Goal: Find specific page/section

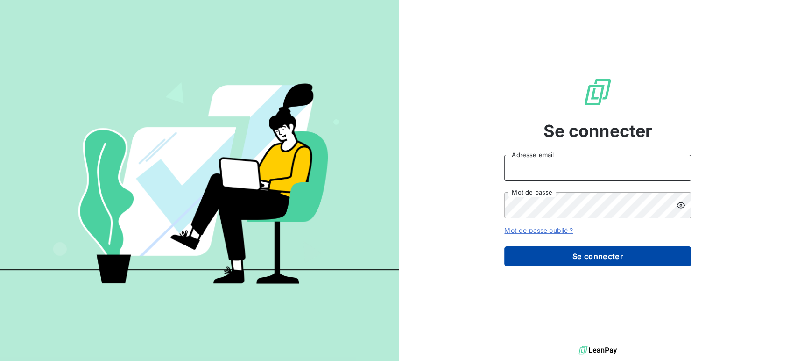
type input "[EMAIL_ADDRESS][DOMAIN_NAME]"
click at [598, 257] on button "Se connecter" at bounding box center [597, 256] width 187 height 20
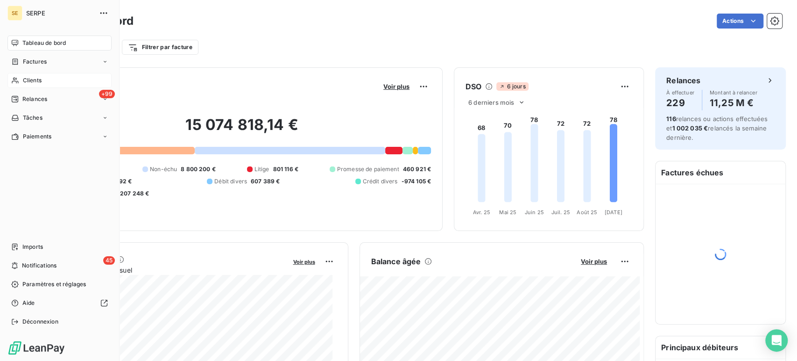
click at [35, 80] on span "Clients" at bounding box center [32, 80] width 19 height 8
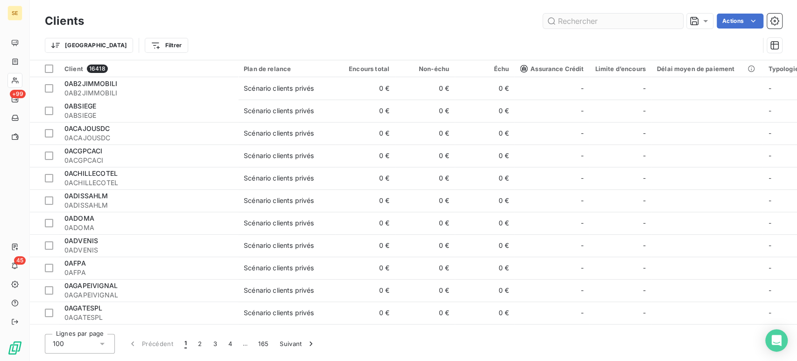
click at [574, 19] on input "text" at bounding box center [613, 21] width 140 height 15
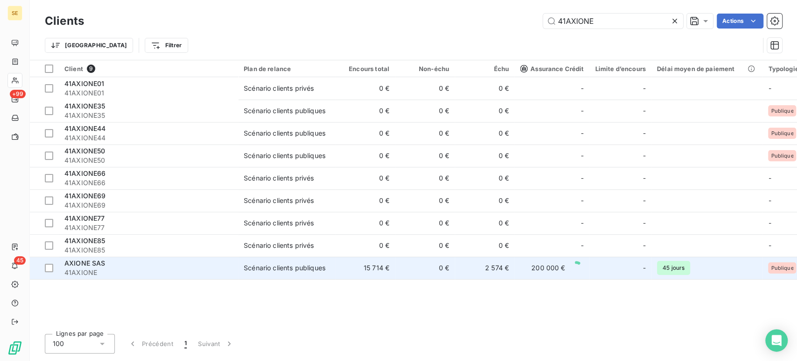
type input "41AXIONE"
click at [69, 266] on span "AXIONE SAS" at bounding box center [84, 263] width 41 height 8
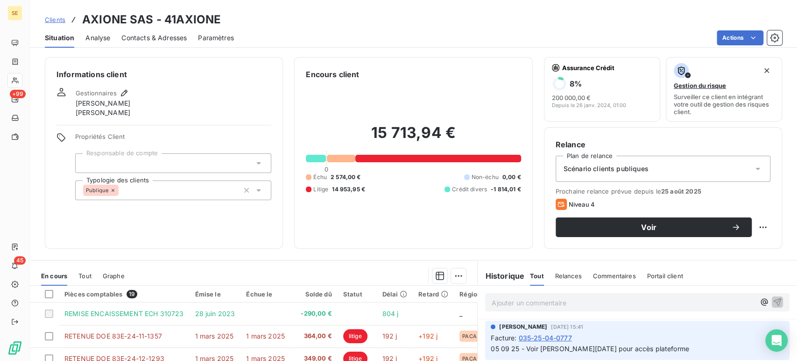
click at [139, 38] on span "Contacts & Adresses" at bounding box center [153, 37] width 65 height 9
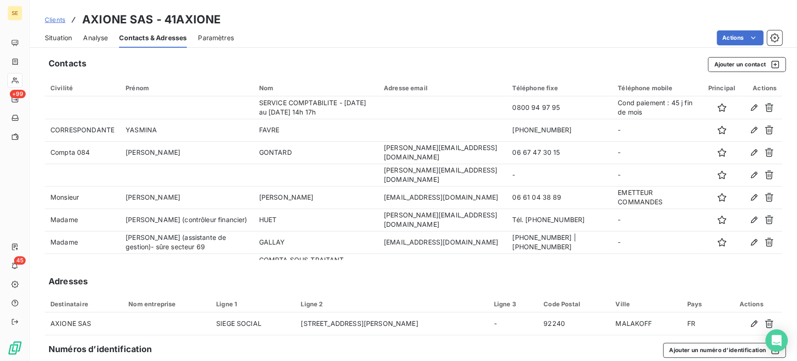
click at [54, 17] on span "Clients" at bounding box center [55, 19] width 21 height 7
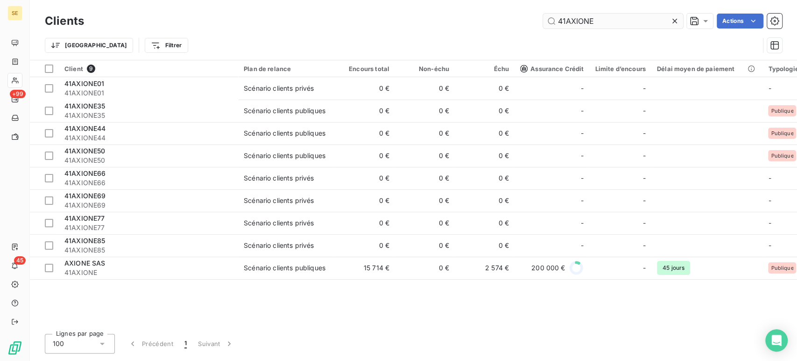
drag, startPoint x: 596, startPoint y: 21, endPoint x: 566, endPoint y: 24, distance: 30.5
click at [566, 24] on input "41AXIONE" at bounding box center [613, 21] width 140 height 15
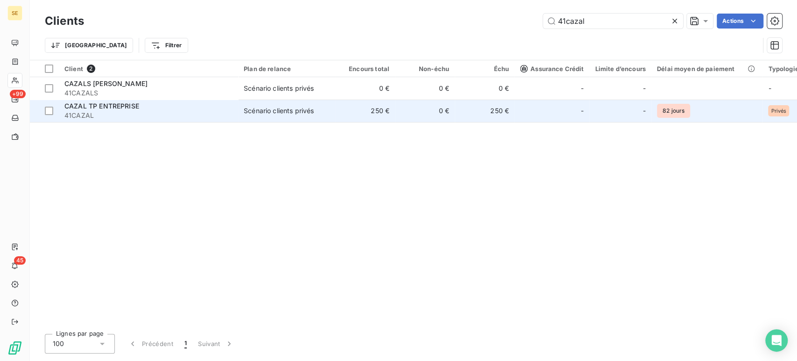
type input "41cazal"
click at [71, 109] on span "CAZAL TP ENTREPRISE" at bounding box center [101, 106] width 75 height 8
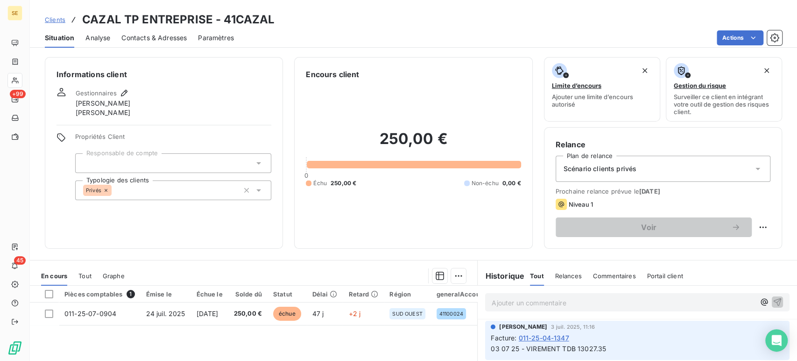
click at [138, 34] on span "Contacts & Adresses" at bounding box center [153, 37] width 65 height 9
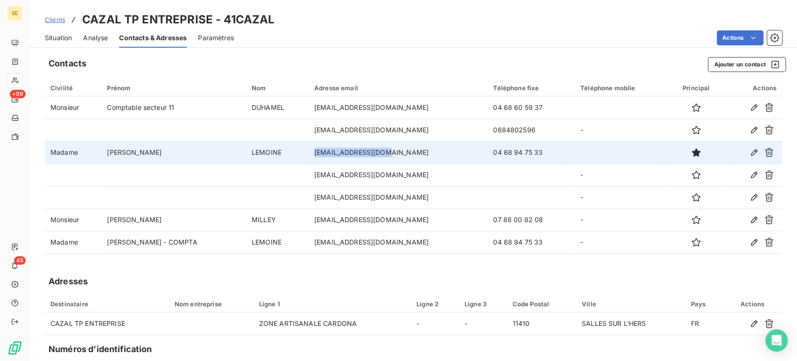
drag, startPoint x: 376, startPoint y: 152, endPoint x: 320, endPoint y: 156, distance: 56.2
click at [312, 157] on td "[EMAIL_ADDRESS][DOMAIN_NAME]" at bounding box center [398, 152] width 179 height 22
copy td "[EMAIL_ADDRESS][DOMAIN_NAME]"
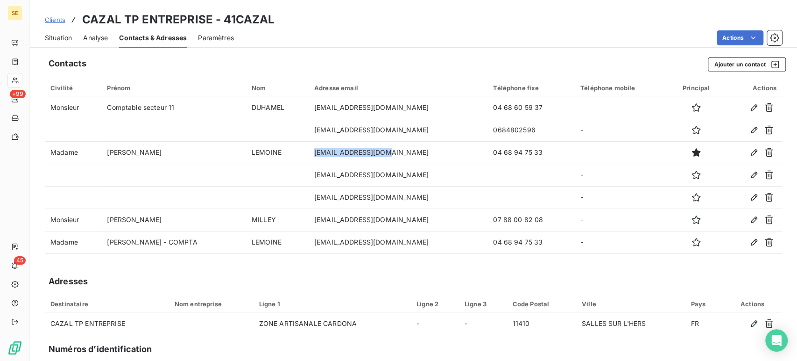
click at [60, 37] on span "Situation" at bounding box center [58, 37] width 27 height 9
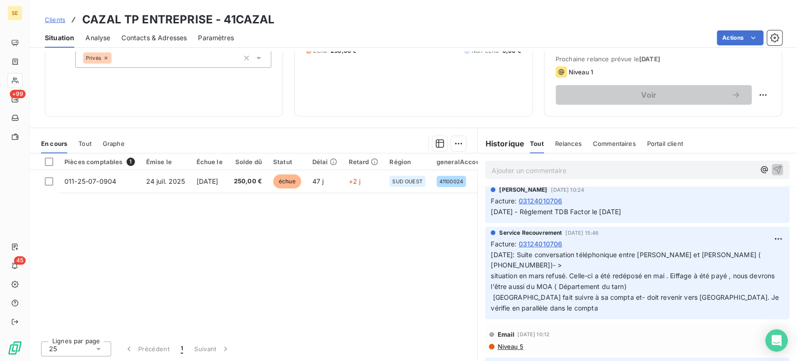
scroll to position [2024, 0]
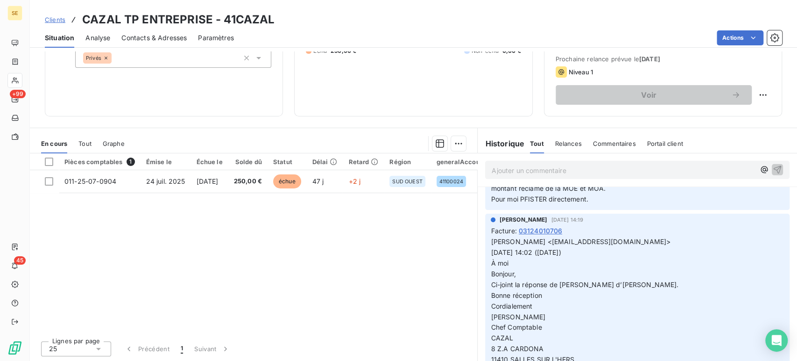
click at [159, 38] on span "Contacts & Adresses" at bounding box center [153, 37] width 65 height 9
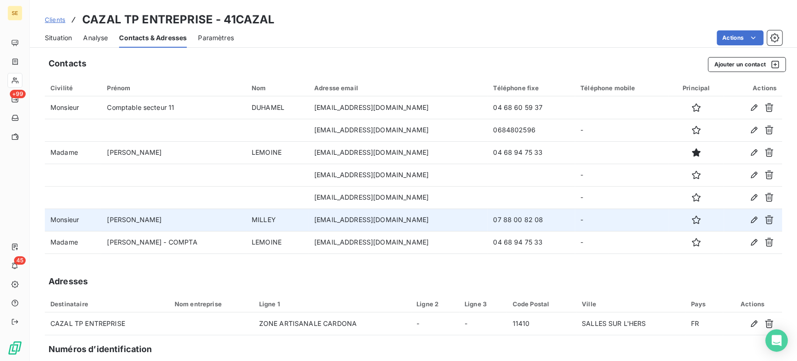
scroll to position [52, 0]
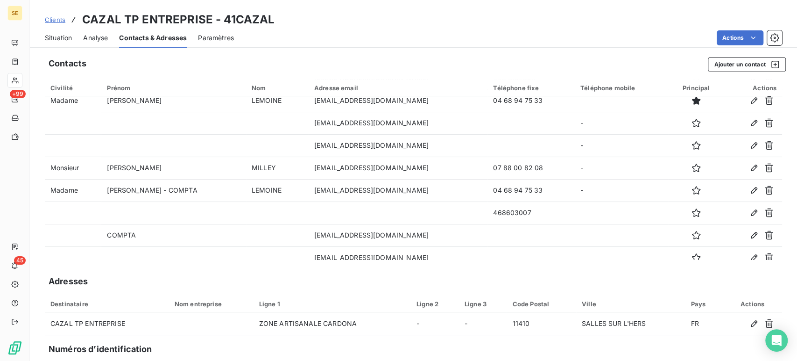
click at [55, 16] on span "Clients" at bounding box center [55, 19] width 21 height 7
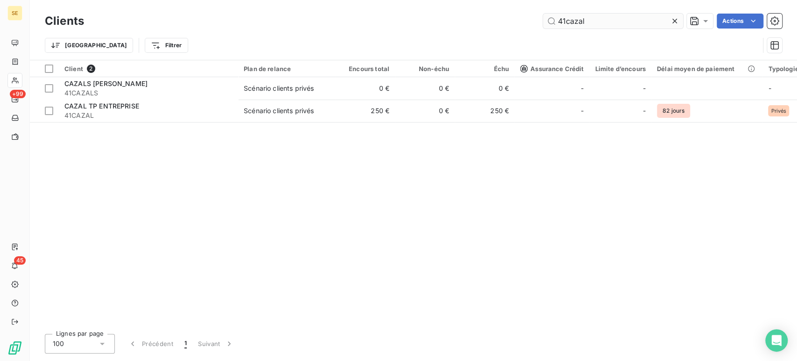
drag, startPoint x: 565, startPoint y: 18, endPoint x: 617, endPoint y: 18, distance: 51.8
click at [617, 18] on input "41cazal" at bounding box center [613, 21] width 140 height 15
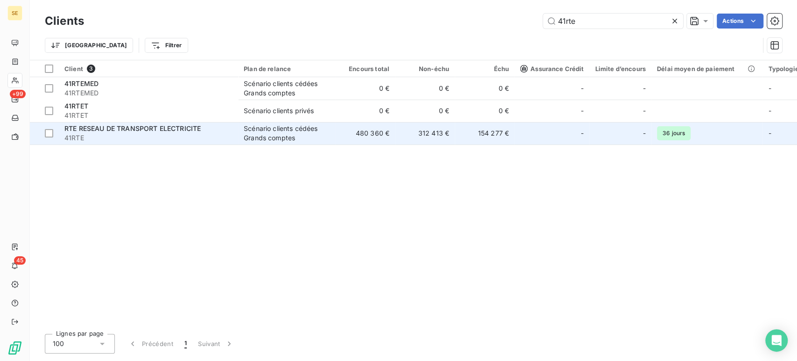
type input "41rte"
click at [97, 135] on span "41RTE" at bounding box center [148, 137] width 168 height 9
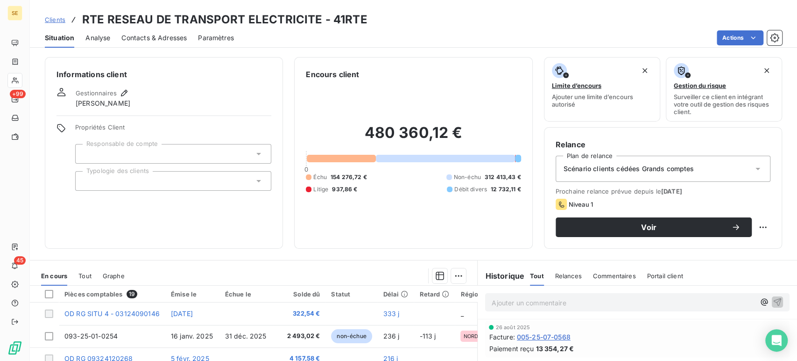
click at [139, 36] on span "Contacts & Adresses" at bounding box center [153, 37] width 65 height 9
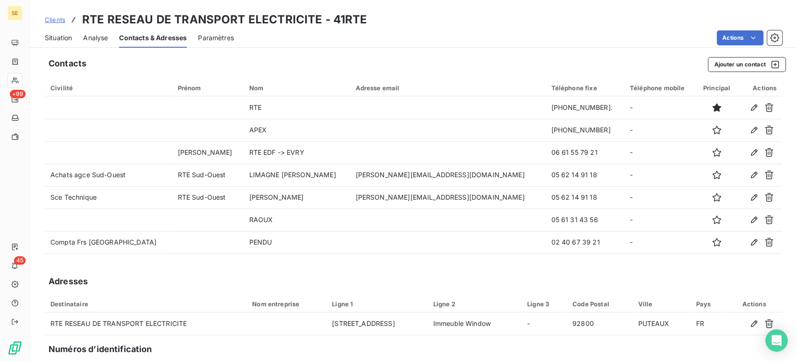
click at [57, 21] on span "Clients" at bounding box center [55, 19] width 21 height 7
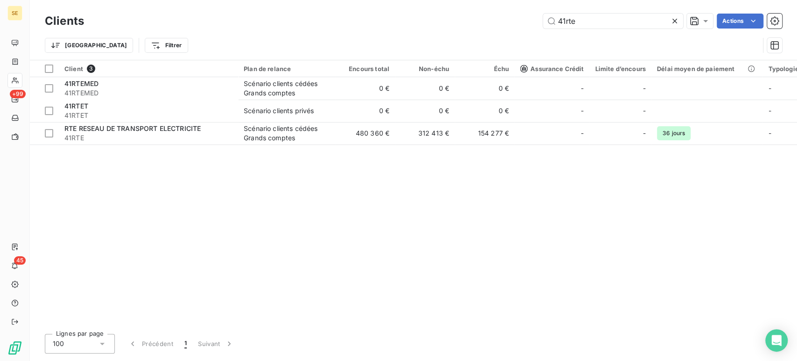
drag, startPoint x: 586, startPoint y: 15, endPoint x: 475, endPoint y: 35, distance: 113.0
click at [475, 35] on div "Clients 41rte Actions Trier Filtrer" at bounding box center [413, 35] width 737 height 49
